Goal: Transaction & Acquisition: Obtain resource

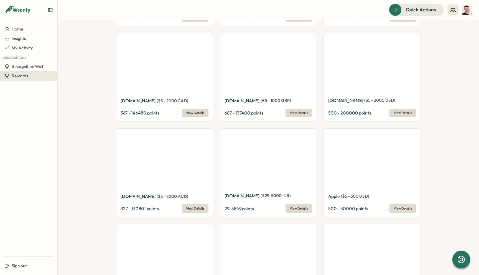
scroll to position [637, 0]
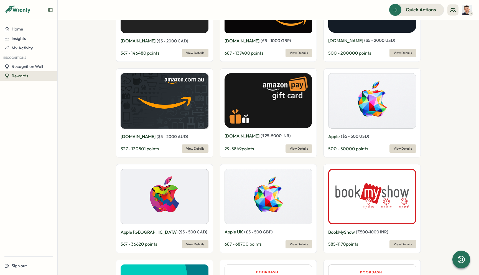
click at [182, 49] on button "View Details" at bounding box center [195, 53] width 27 height 8
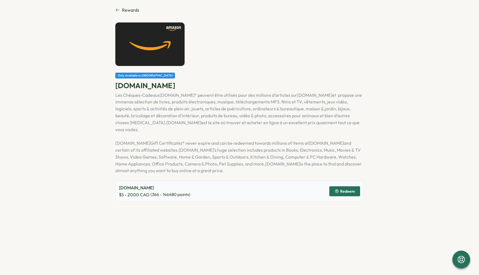
click at [335, 187] on span "Redeem" at bounding box center [344, 190] width 20 height 9
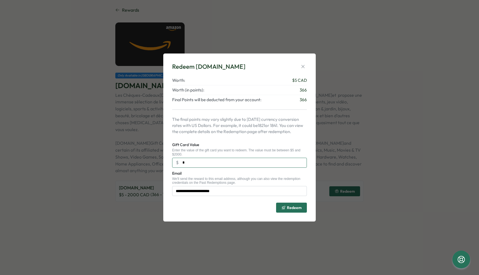
click at [236, 163] on input "*" at bounding box center [239, 163] width 135 height 10
type input "***"
click at [304, 67] on icon "button" at bounding box center [303, 67] width 6 height 6
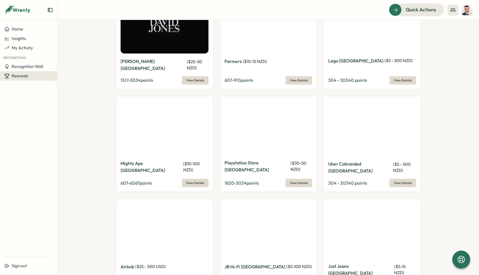
scroll to position [3344, 0]
